Goal: Information Seeking & Learning: Learn about a topic

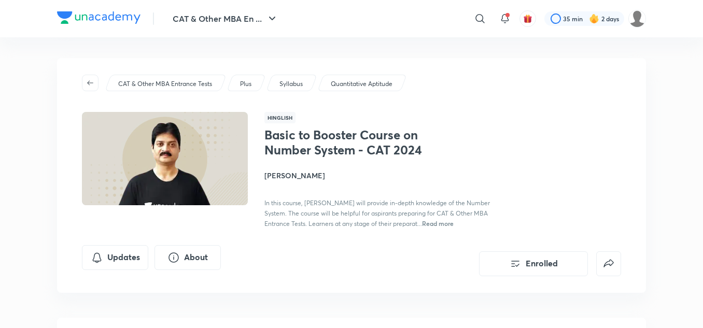
scroll to position [1279, 0]
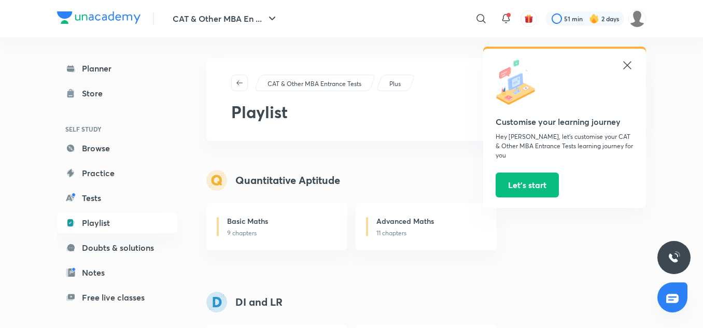
click at [631, 68] on icon at bounding box center [627, 65] width 12 height 12
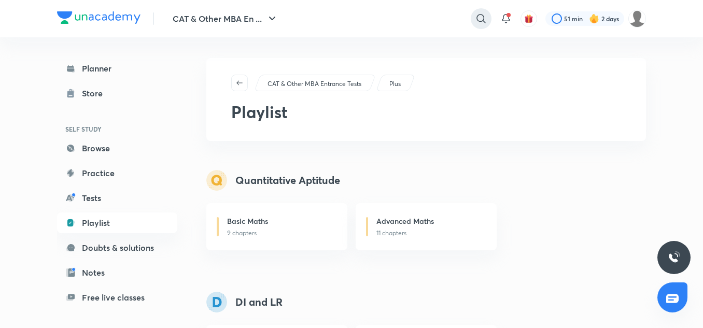
click at [486, 26] on div at bounding box center [480, 18] width 21 height 21
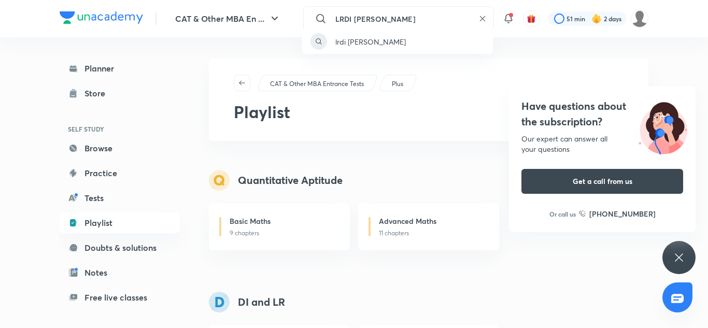
type input "LRDI [PERSON_NAME]"
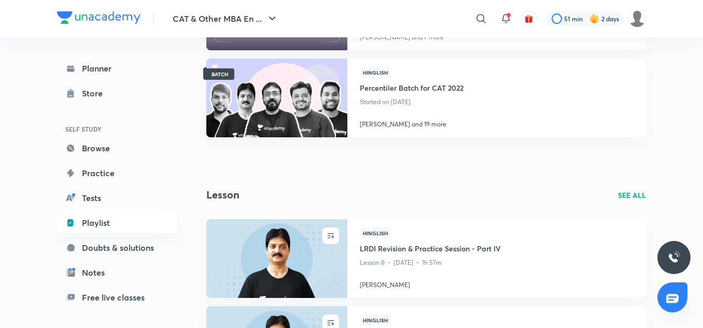
scroll to position [705, 0]
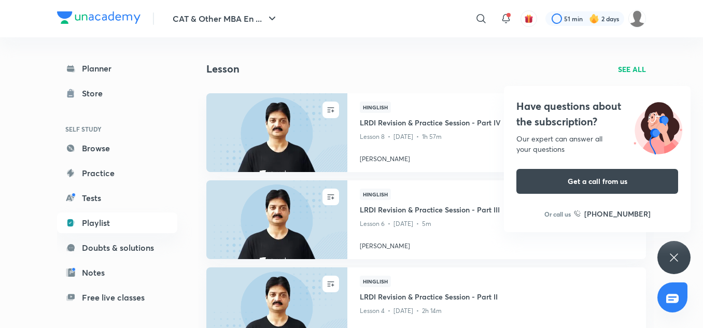
click at [668, 250] on div "Have questions about the subscription? Our expert can answer all your questions…" at bounding box center [673, 257] width 33 height 33
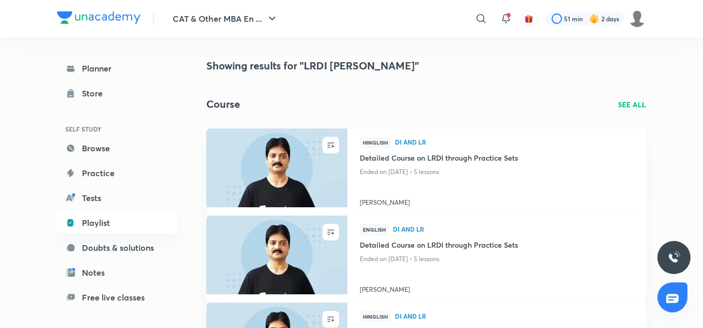
scroll to position [21, 0]
